Goal: Check status: Check status

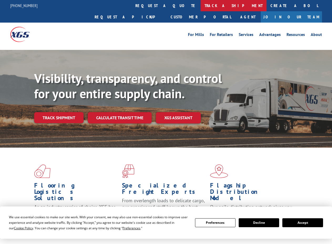
click at [200, 6] on link "track a shipment" at bounding box center [233, 5] width 66 height 11
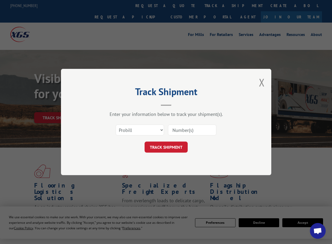
click at [184, 127] on input at bounding box center [192, 130] width 48 height 11
paste input "17666697"
type input "17666697"
click at [159, 149] on button "TRACK SHIPMENT" at bounding box center [165, 147] width 43 height 11
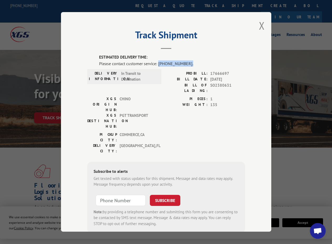
drag, startPoint x: 189, startPoint y: 60, endPoint x: 156, endPoint y: 62, distance: 33.4
click at [156, 62] on div "Please contact customer service: [PHONE_NUMBER]." at bounding box center [172, 63] width 146 height 6
drag, startPoint x: 157, startPoint y: 61, endPoint x: 183, endPoint y: 63, distance: 26.3
click at [183, 63] on div "Please contact customer service: [PHONE_NUMBER]." at bounding box center [172, 63] width 146 height 6
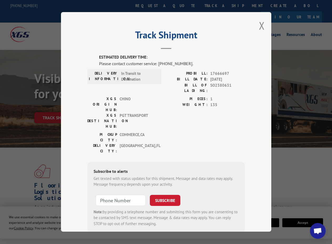
click at [147, 74] on span "In Transit to Destination" at bounding box center [138, 77] width 35 height 12
drag, startPoint x: 213, startPoint y: 71, endPoint x: 221, endPoint y: 71, distance: 8.1
click at [221, 71] on span "17666697" at bounding box center [227, 74] width 35 height 6
click at [261, 26] on button "Close modal" at bounding box center [262, 26] width 6 height 14
